Goal: Task Accomplishment & Management: Manage account settings

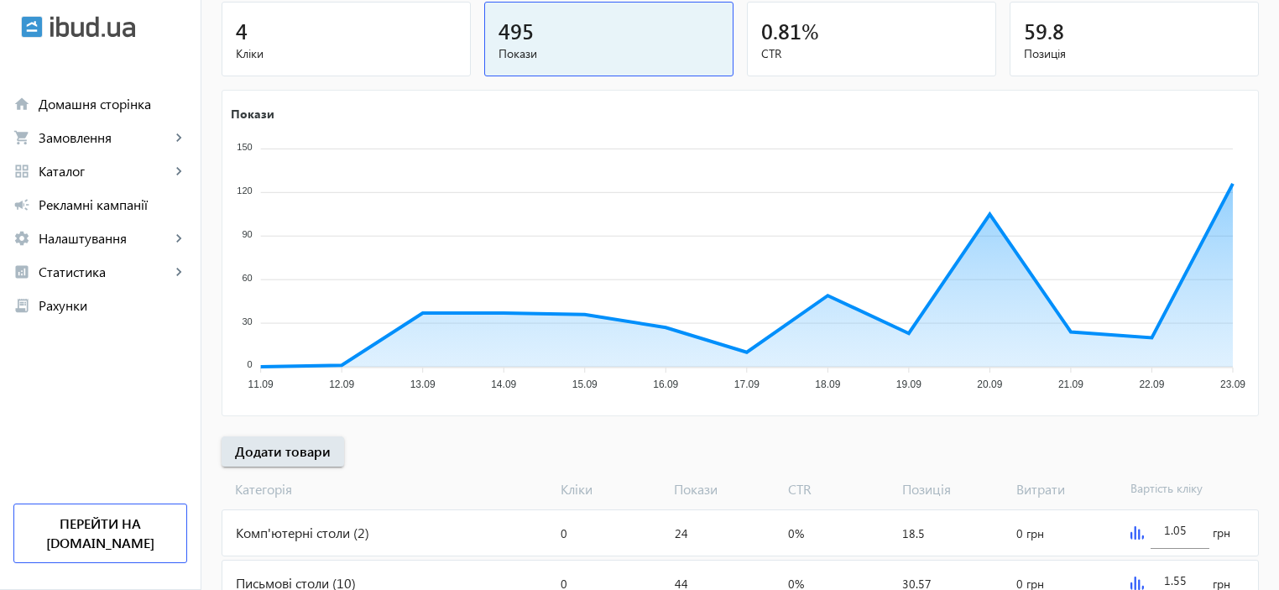
scroll to position [186, 0]
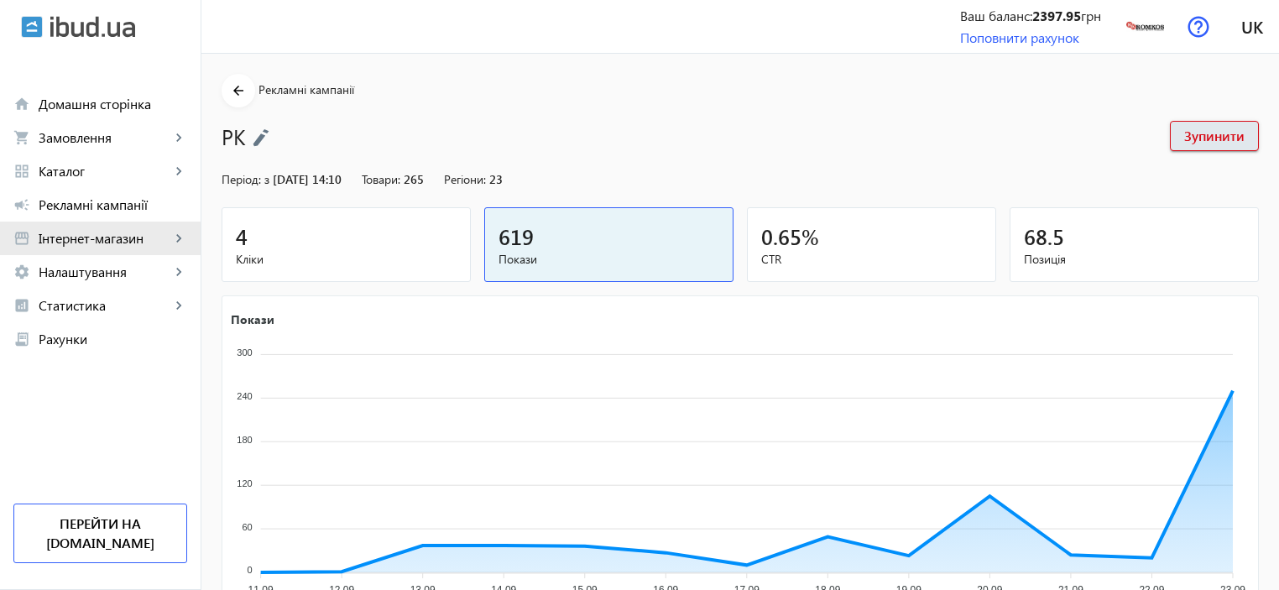
click at [48, 239] on span "Інтернет-магазин" at bounding box center [105, 238] width 132 height 17
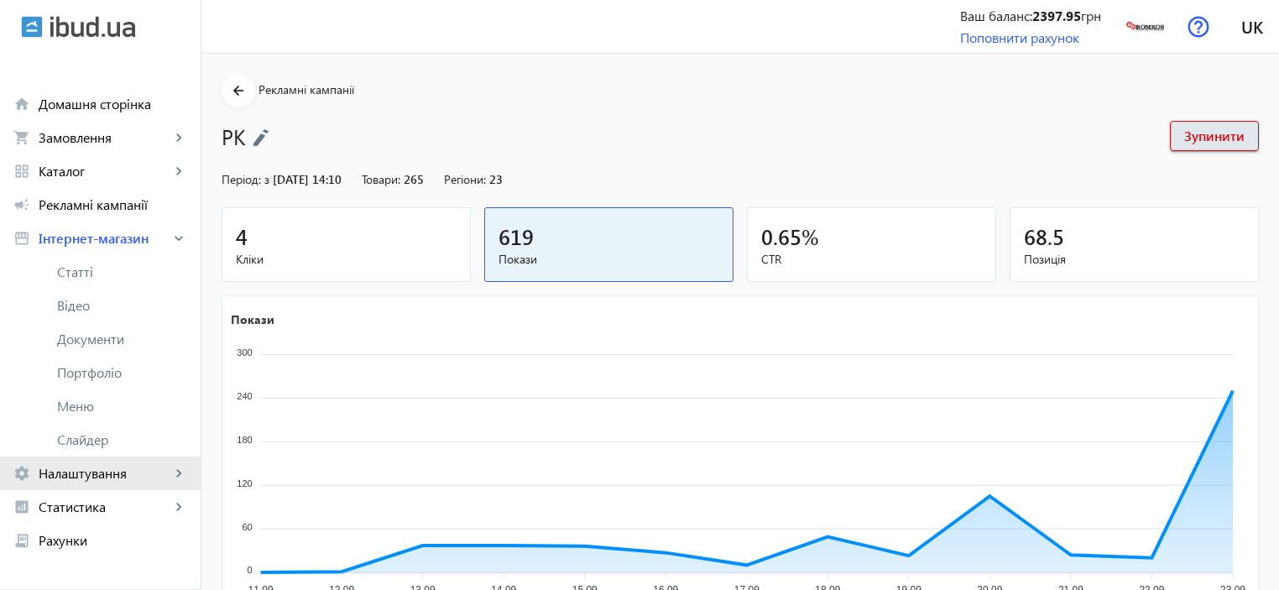
click at [68, 468] on span "Налаштування" at bounding box center [105, 473] width 132 height 17
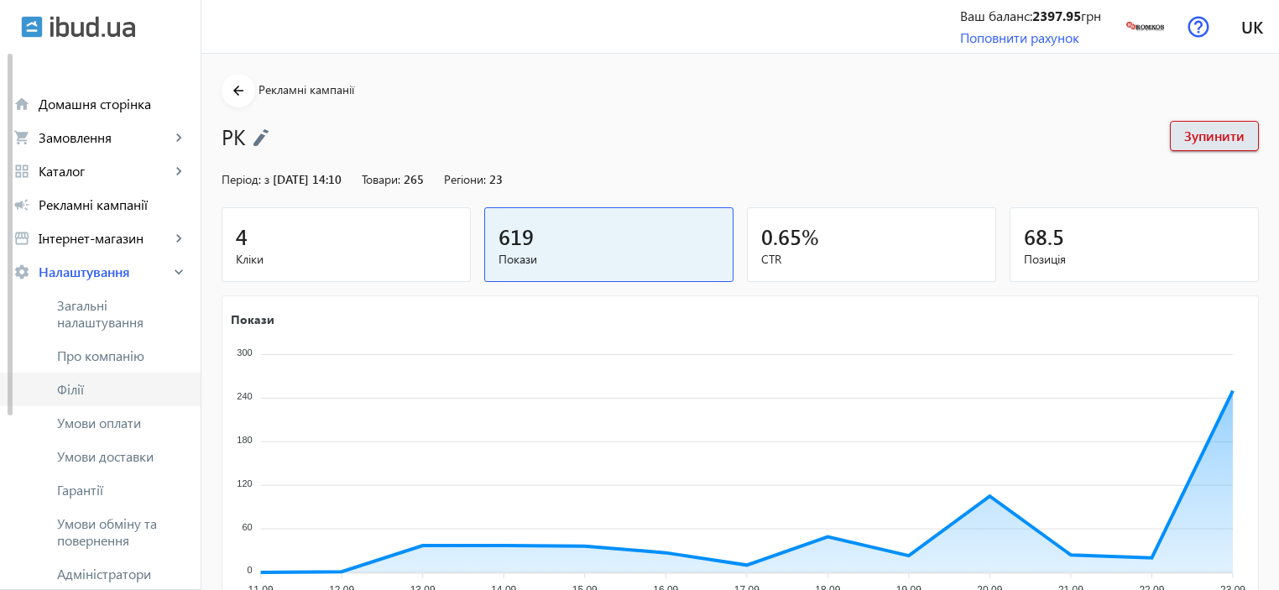
click at [79, 388] on span "Філії" at bounding box center [122, 389] width 130 height 17
